Goal: Task Accomplishment & Management: Use online tool/utility

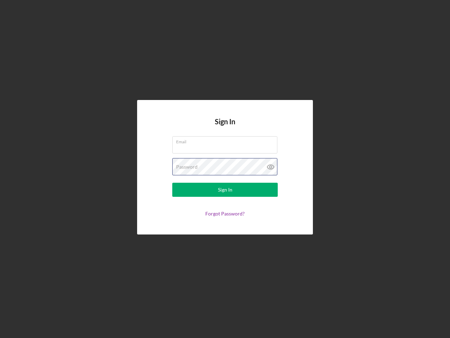
click at [225, 169] on div "Password" at bounding box center [225, 167] width 106 height 18
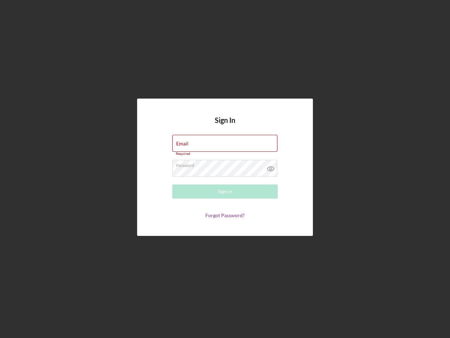
click at [271, 167] on icon at bounding box center [271, 169] width 18 height 18
